Goal: Task Accomplishment & Management: Complete application form

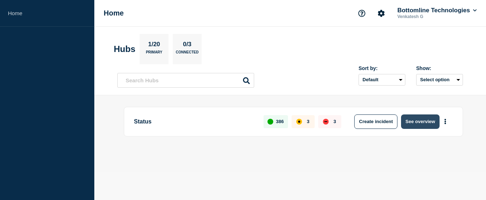
click at [417, 122] on button "See overview" at bounding box center [420, 121] width 38 height 14
click at [429, 121] on button "See overview" at bounding box center [420, 121] width 38 height 14
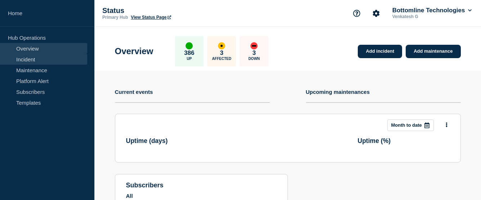
click at [31, 61] on link "Incident" at bounding box center [43, 59] width 87 height 11
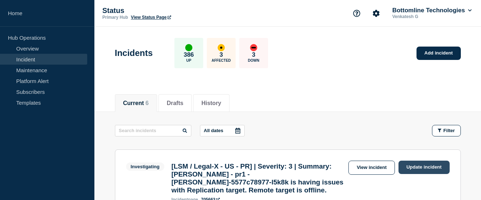
click at [415, 166] on link "Update incident" at bounding box center [423, 166] width 51 height 13
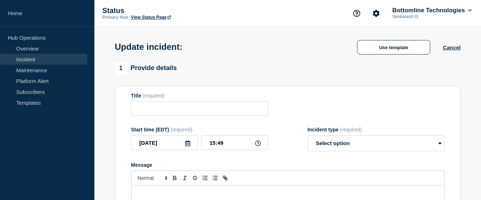
type input "[LSM / Legal-X - US - PR] | Severity: 3 | Summary: [PERSON_NAME] - pr1 - [PERSO…"
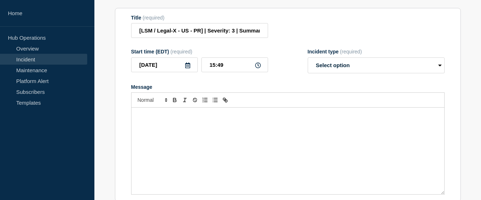
scroll to position [180, 0]
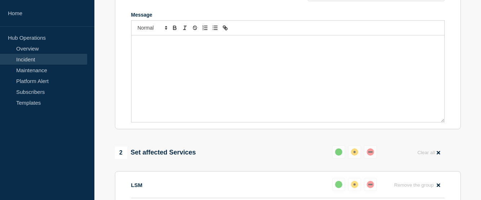
click at [227, 66] on div "Message" at bounding box center [287, 78] width 313 height 86
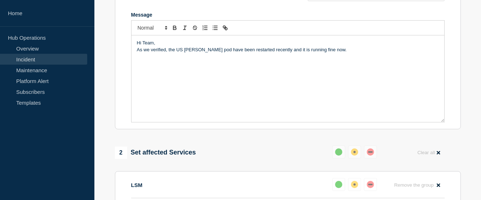
click at [355, 53] on p "As we verified, the US [PERSON_NAME] pod have been restarted recently and it is…" at bounding box center [288, 49] width 302 height 6
click at [354, 53] on p "As we verified, the US [PERSON_NAME] pod have been restarted recently and it is…" at bounding box center [288, 49] width 302 height 6
click at [286, 53] on p "As we verified, the US [PERSON_NAME] pod have been restarted recently and it is…" at bounding box center [288, 49] width 302 height 6
click at [338, 53] on p "As we verified, the US [PERSON_NAME] pod have been restarted recently and it is…" at bounding box center [288, 49] width 302 height 6
click at [329, 53] on p "As we verified, the US [PERSON_NAME] pod have been restarted recently and it is…" at bounding box center [288, 49] width 302 height 6
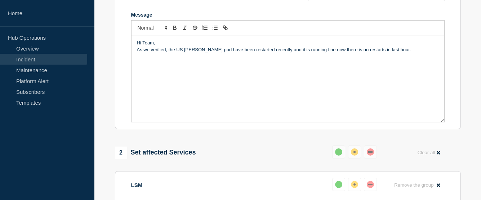
drag, startPoint x: 399, startPoint y: 56, endPoint x: 146, endPoint y: 53, distance: 252.9
click at [381, 53] on p "As we verified, the US [PERSON_NAME] pod have been restarted recently and it is…" at bounding box center [288, 49] width 302 height 6
drag, startPoint x: 30, startPoint y: 43, endPoint x: 48, endPoint y: 46, distance: 19.1
click at [27, 46] on ul "Hub Operations Overview Incident Maintenance Platform Alert Subscribers Templat…" at bounding box center [47, 70] width 94 height 76
click at [119, 49] on section "Title (required) [LSM / Legal-X - US - PR] | Severity: 3 | Summary: [PERSON_NAM…" at bounding box center [288, 32] width 346 height 193
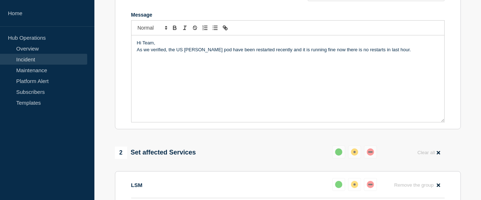
click at [205, 69] on div "Hi Team, As we verified, the US [PERSON_NAME] pod have been restarted recently …" at bounding box center [287, 78] width 313 height 86
click at [398, 53] on p "As we verified, the US [PERSON_NAME] pod have been restarted recently and it is…" at bounding box center [288, 49] width 302 height 6
drag, startPoint x: 197, startPoint y: 61, endPoint x: 84, endPoint y: 56, distance: 113.2
click at [84, 56] on div "Home Hub Operations Overview Incident Maintenance Platform Alert Subscribers Te…" at bounding box center [240, 126] width 481 height 612
click at [129, 54] on section "Title (required) [LSM / Legal-X - US - PR] | Severity: 3 | Summary: [PERSON_NAM…" at bounding box center [288, 32] width 346 height 193
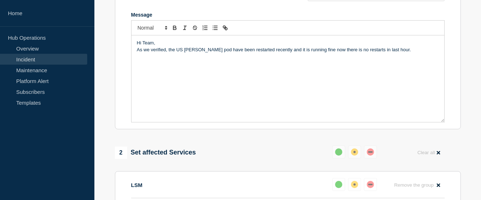
click at [204, 82] on div "Hi Team, As we verified, the US [PERSON_NAME] pod have been restarted recently …" at bounding box center [287, 78] width 313 height 86
drag, startPoint x: 204, startPoint y: 82, endPoint x: 204, endPoint y: 86, distance: 4.3
click at [204, 83] on div "Hi Team, As we verified, the US [PERSON_NAME] pod have been restarted recently …" at bounding box center [287, 78] width 313 height 86
click at [405, 53] on p "As we verified, the US [PERSON_NAME] pod have been restarted recently and it is…" at bounding box center [288, 49] width 302 height 6
drag, startPoint x: 149, startPoint y: 61, endPoint x: 139, endPoint y: 58, distance: 10.6
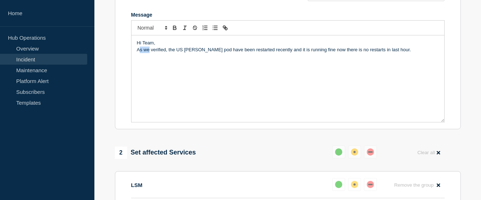
click at [139, 58] on div "Hi Team, As we verified, the US [PERSON_NAME] pod have been restarted recently …" at bounding box center [287, 78] width 313 height 86
click at [139, 53] on p "As we verified, the US [PERSON_NAME] pod have been restarted recently and it is…" at bounding box center [288, 49] width 302 height 6
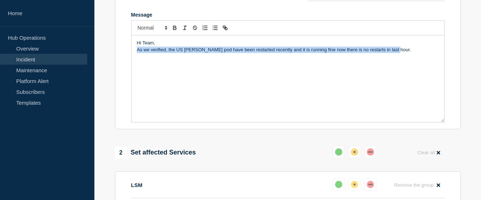
click at [139, 53] on p "As we verified, the US [PERSON_NAME] pod have been restarted recently and it is…" at bounding box center [288, 49] width 302 height 6
click at [325, 83] on div "Hi Team, As we verified, the US [PERSON_NAME] pod have been restarted recently …" at bounding box center [287, 78] width 313 height 86
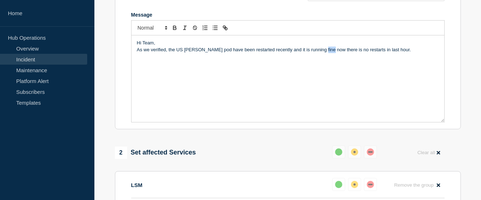
click at [325, 83] on div "Hi Team, As we verified, the US [PERSON_NAME] pod have been restarted recently …" at bounding box center [287, 78] width 313 height 86
drag, startPoint x: 402, startPoint y: 57, endPoint x: 162, endPoint y: 64, distance: 240.4
click at [266, 63] on div "Hi Team, As we verified, the US [PERSON_NAME] pod have been restarted recently …" at bounding box center [287, 78] width 313 height 86
click at [284, 68] on div "Hi Team, As we verified, the US [PERSON_NAME] pod have been restarted recently …" at bounding box center [287, 78] width 313 height 86
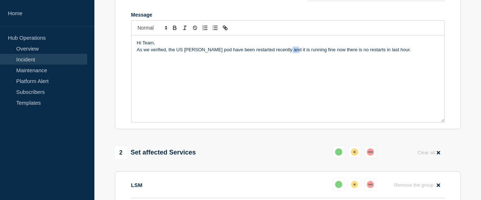
click at [393, 53] on p "As we verified, the US [PERSON_NAME] pod have been restarted recently and it is…" at bounding box center [288, 49] width 302 height 6
drag, startPoint x: 393, startPoint y: 57, endPoint x: 286, endPoint y: 62, distance: 107.5
click at [371, 53] on p "As we verified, the US [PERSON_NAME] pod have been restarted recently and it is…" at bounding box center [288, 49] width 302 height 6
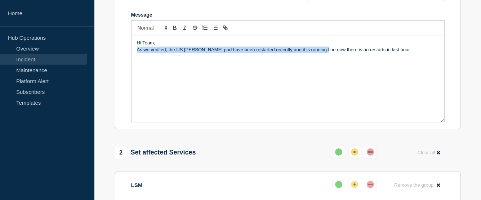
drag, startPoint x: 286, startPoint y: 62, endPoint x: 90, endPoint y: 62, distance: 196.3
click at [90, 62] on div "Home Hub Operations Overview Incident Maintenance Platform Alert Subscribers Te…" at bounding box center [240, 126] width 481 height 612
drag, startPoint x: 128, startPoint y: 61, endPoint x: 139, endPoint y: 58, distance: 11.4
click at [139, 58] on section "Title (required) [LSM / Legal-X - US - PR] | Severity: 3 | Summary: [PERSON_NAM…" at bounding box center [288, 32] width 346 height 193
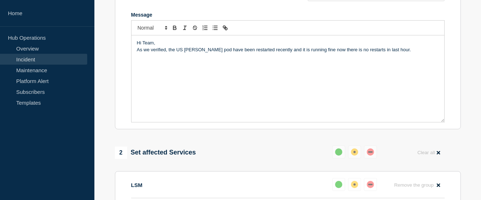
click at [139, 53] on p "As we verified, the US [PERSON_NAME] pod have been restarted recently and it is…" at bounding box center [288, 49] width 302 height 6
click at [224, 68] on div "Hi Team, As we verified, the US [PERSON_NAME] pod have been restarted recently …" at bounding box center [287, 78] width 313 height 86
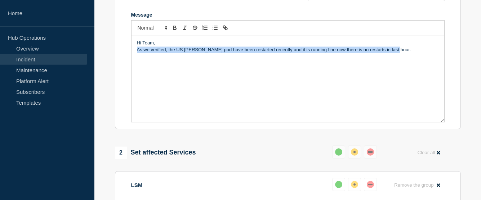
drag, startPoint x: 405, startPoint y: 57, endPoint x: 111, endPoint y: 61, distance: 294.0
click at [111, 61] on div "1 Provide details Title (required) [LSM / Legal-X - US - PR] | Severity: 3 | Su…" at bounding box center [288, 166] width 354 height 509
copy p "As we verified, the US [PERSON_NAME] pod have been restarted recently and it is…"
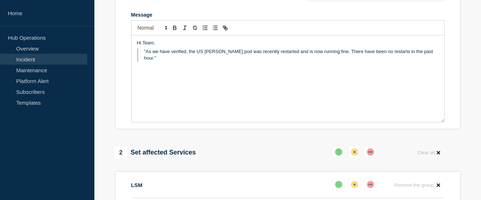
click at [144, 56] on blockquote ""As we have verified, the US [PERSON_NAME] pod was recently restarted and is no…" at bounding box center [288, 54] width 302 height 13
click at [145, 57] on blockquote ""As we have verified, the US [PERSON_NAME] pod was recently restarted and is no…" at bounding box center [288, 54] width 302 height 13
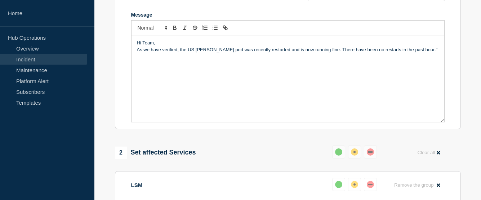
click at [424, 53] on p "As we have verified, the US [PERSON_NAME] pod was recently restarted and is now…" at bounding box center [288, 49] width 302 height 6
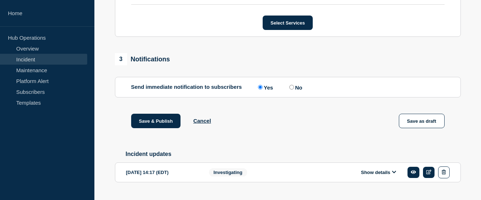
scroll to position [421, 0]
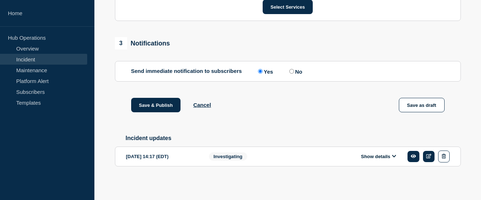
click at [396, 158] on icon at bounding box center [394, 155] width 4 height 5
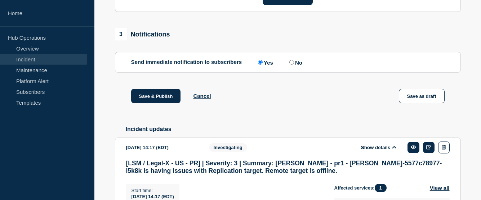
scroll to position [553, 0]
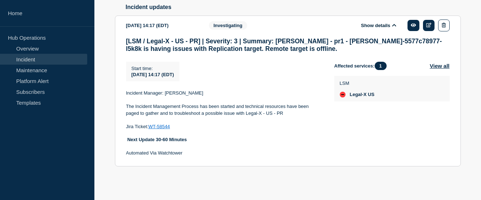
click at [182, 122] on p at bounding box center [224, 119] width 197 height 6
click at [154, 124] on link "WT-58544" at bounding box center [159, 126] width 22 height 5
click at [181, 127] on p "Jira Ticket: WT-58544" at bounding box center [224, 126] width 197 height 6
drag, startPoint x: 147, startPoint y: 123, endPoint x: 119, endPoint y: 122, distance: 28.5
click at [119, 122] on section "[DATE] 14:17 (EDT) Show details Investigating [LSM / Legal-X - US - PR] | Sever…" at bounding box center [288, 90] width 346 height 151
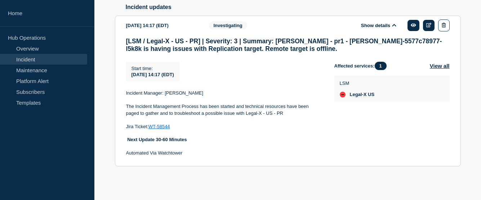
click at [119, 122] on section "[DATE] 14:17 (EDT) Show details Investigating [LSM / Legal-X - US - PR] | Sever…" at bounding box center [288, 90] width 346 height 151
drag, startPoint x: 152, startPoint y: 129, endPoint x: 128, endPoint y: 127, distance: 24.3
click at [128, 127] on div "Incident Manager: Venkatesh G The Incident Management Process has been started …" at bounding box center [224, 123] width 197 height 67
copy div "Jira Ticket: WT-58544"
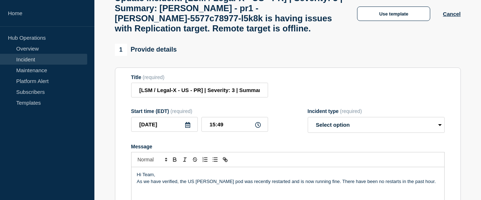
scroll to position [157, 0]
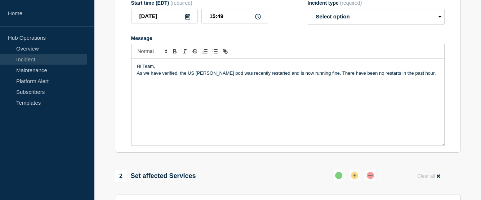
click at [426, 83] on p "Message" at bounding box center [288, 79] width 302 height 6
click at [426, 76] on p "As we have verified, the US [PERSON_NAME] pod was recently restarted and is now…" at bounding box center [288, 73] width 302 height 6
click at [153, 109] on div "Hi Team, As we have verified, the US [PERSON_NAME] pod was recently restarted a…" at bounding box center [287, 102] width 313 height 86
click at [363, 24] on select "Select option Investigating Identified Monitoring Resolved" at bounding box center [376, 17] width 137 height 16
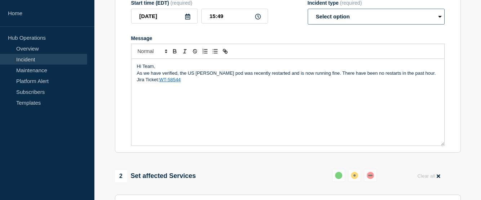
select select "resolved"
click at [308, 15] on select "Select option Investigating Identified Monitoring Resolved" at bounding box center [376, 17] width 137 height 16
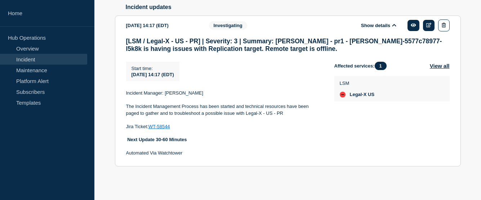
scroll to position [285, 0]
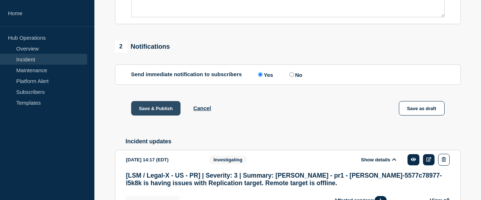
click at [149, 115] on button "Save & Publish" at bounding box center [156, 108] width 50 height 14
